Goal: Task Accomplishment & Management: Use online tool/utility

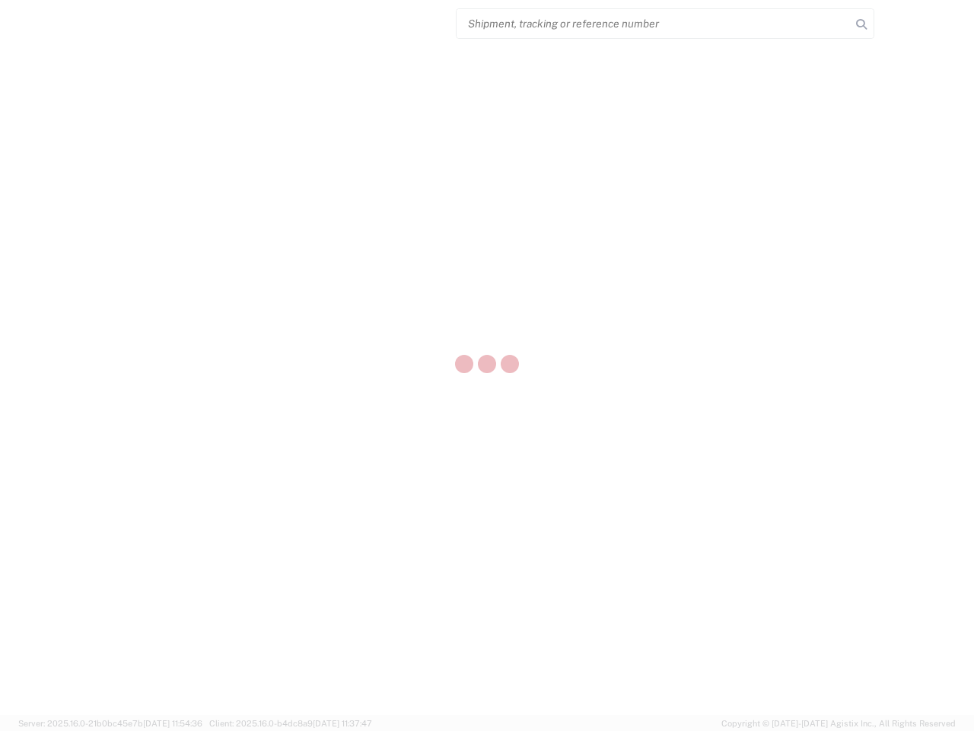
select select "US"
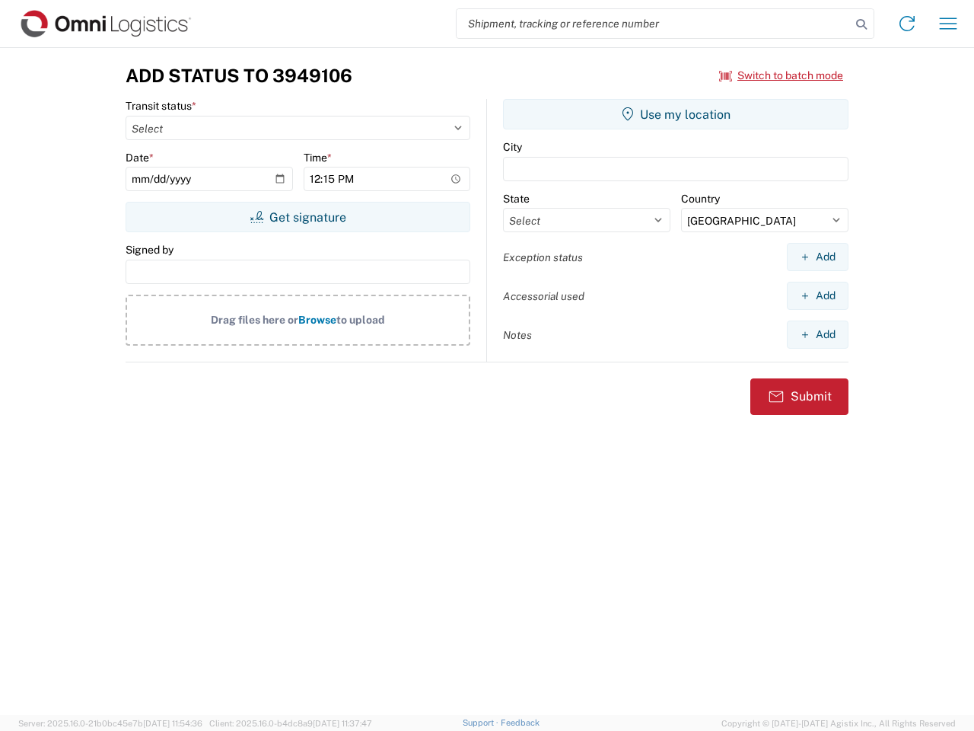
click at [654, 24] on input "search" at bounding box center [654, 23] width 394 height 29
click at [862, 24] on icon at bounding box center [861, 24] width 21 height 21
click at [907, 24] on icon at bounding box center [907, 23] width 24 height 24
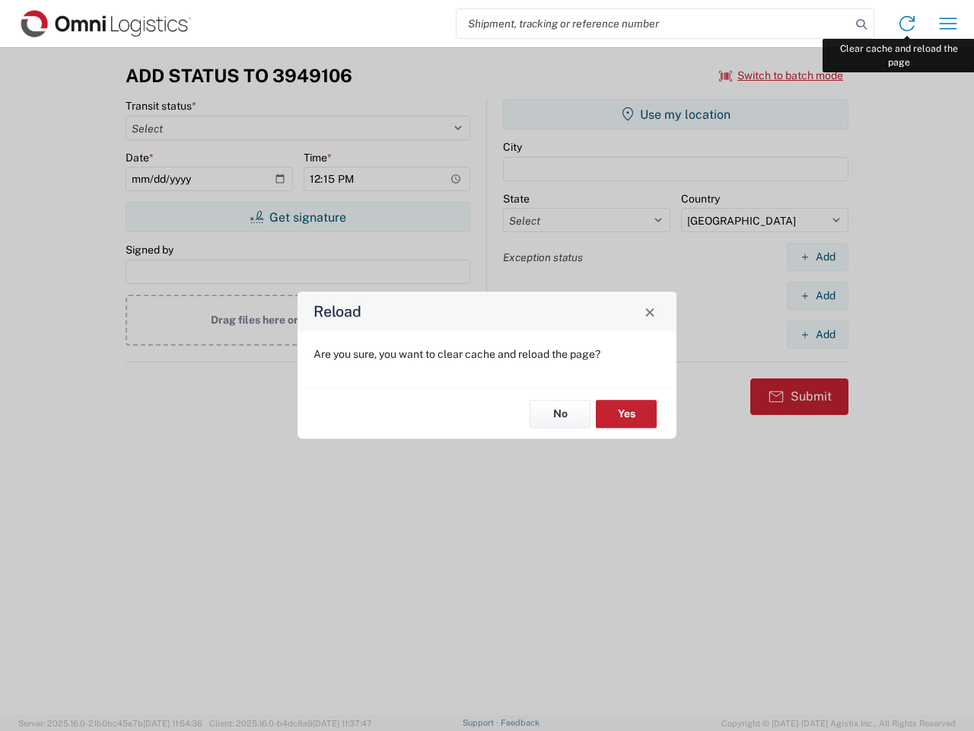
click at [948, 24] on div "Reload Are you sure, you want to clear cache and reload the page? No Yes" at bounding box center [487, 365] width 974 height 731
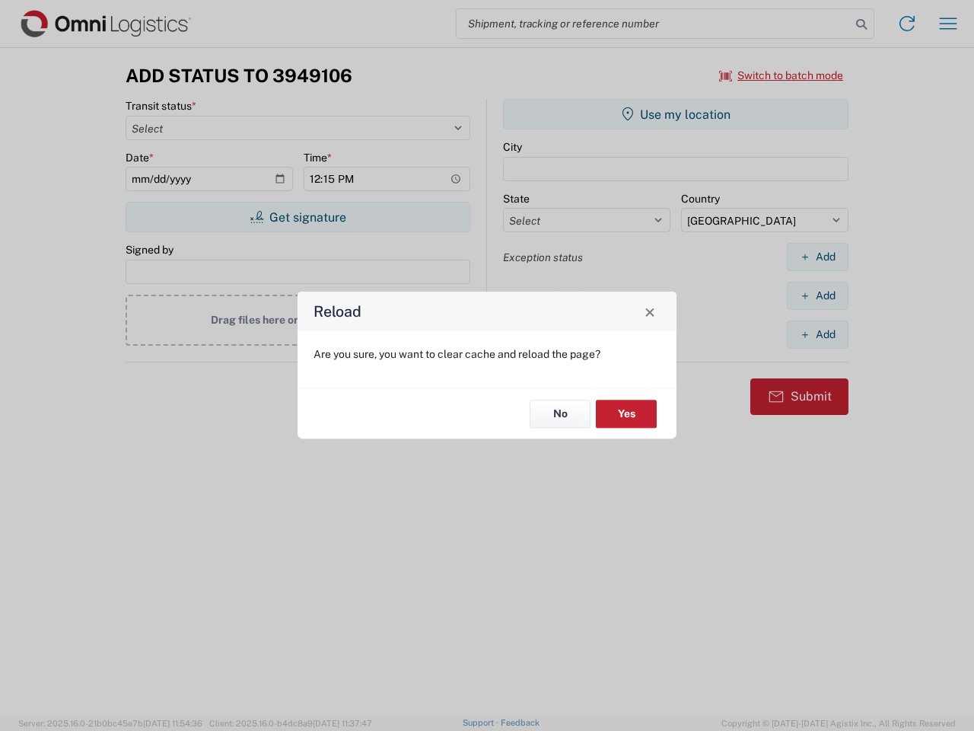
click at [782, 75] on div "Reload Are you sure, you want to clear cache and reload the page? No Yes" at bounding box center [487, 365] width 974 height 731
click at [298, 217] on div "Reload Are you sure, you want to clear cache and reload the page? No Yes" at bounding box center [487, 365] width 974 height 731
click at [676, 114] on div "Reload Are you sure, you want to clear cache and reload the page? No Yes" at bounding box center [487, 365] width 974 height 731
click at [817, 256] on div "Reload Are you sure, you want to clear cache and reload the page? No Yes" at bounding box center [487, 365] width 974 height 731
click at [817, 295] on div "Reload Are you sure, you want to clear cache and reload the page? No Yes" at bounding box center [487, 365] width 974 height 731
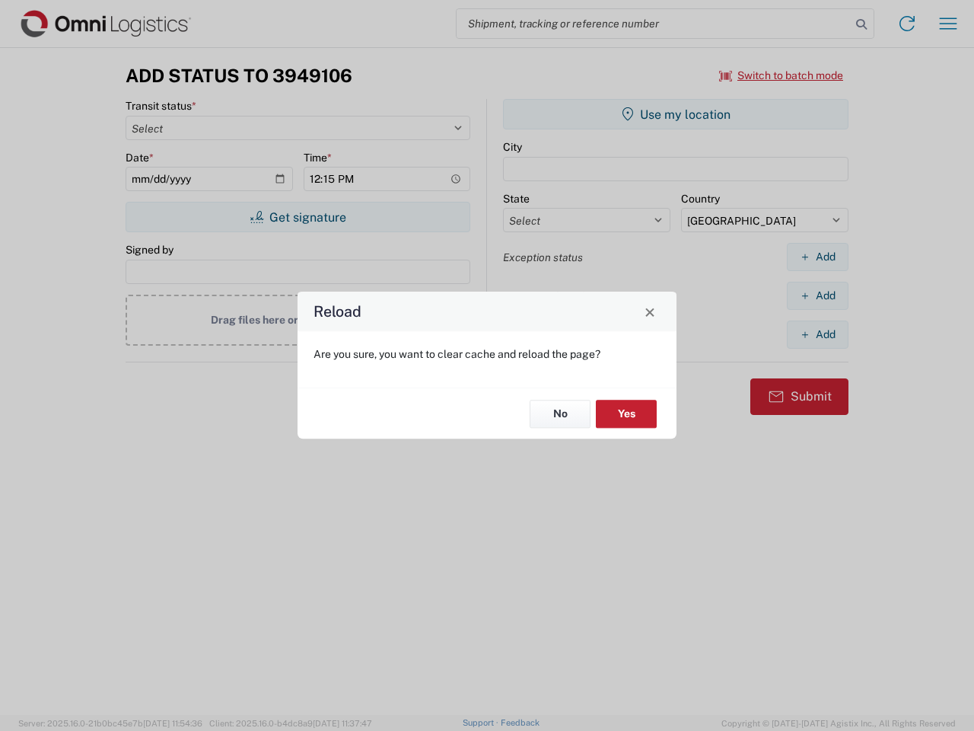
click at [817, 334] on div "Reload Are you sure, you want to clear cache and reload the page? No Yes" at bounding box center [487, 365] width 974 height 731
